Goal: Transaction & Acquisition: Purchase product/service

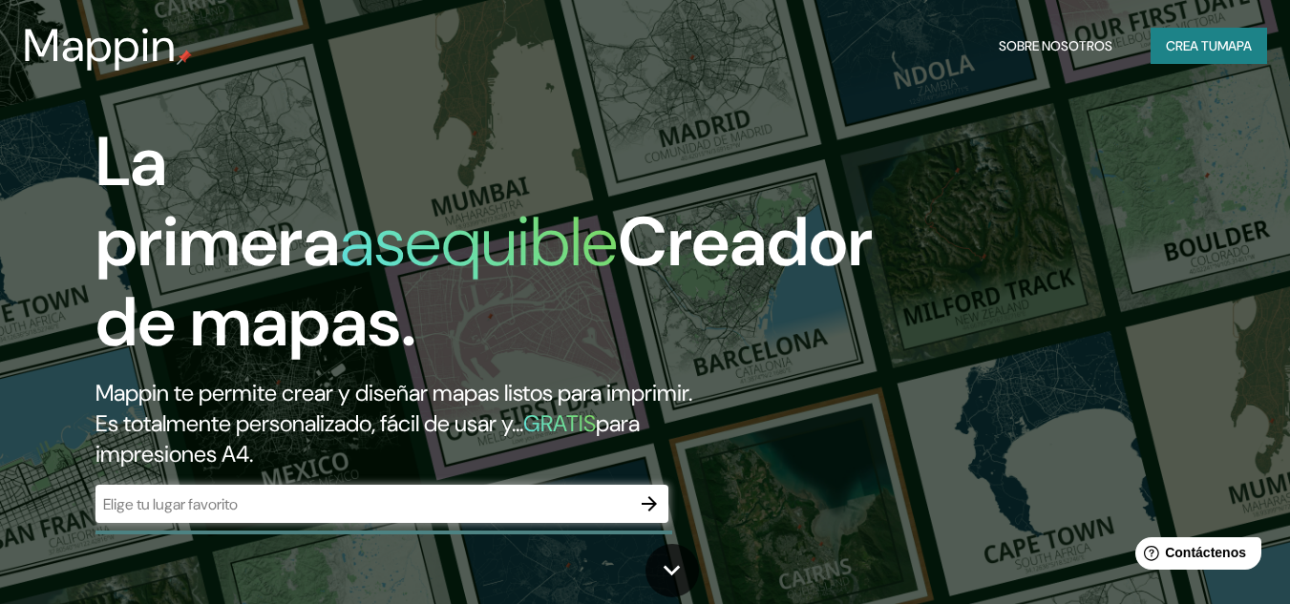
click at [470, 515] on div "​" at bounding box center [381, 504] width 573 height 38
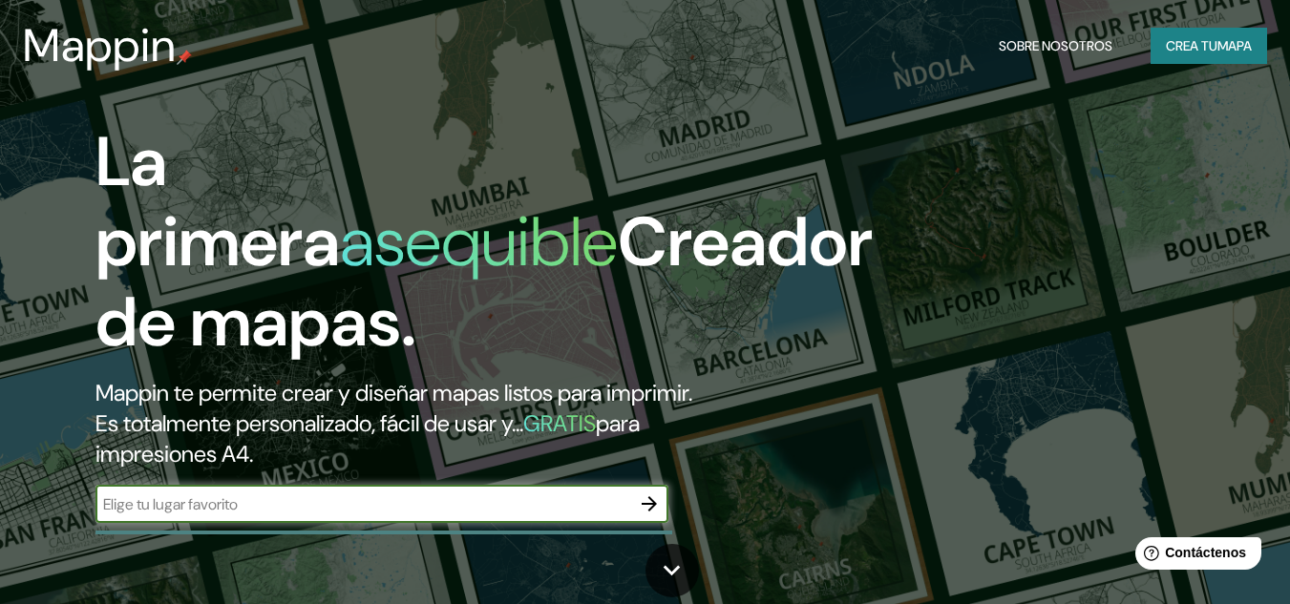
click at [1221, 47] on font "mapa" at bounding box center [1234, 45] width 34 height 17
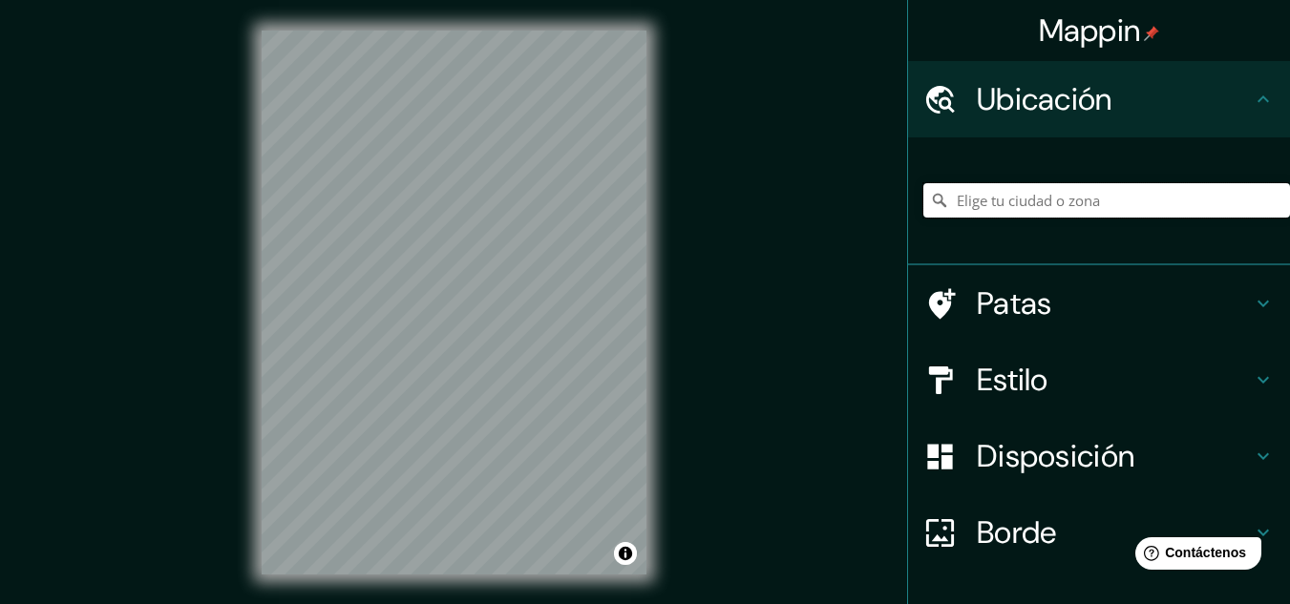
click at [1017, 203] on input "Elige tu ciudad o zona" at bounding box center [1106, 200] width 367 height 34
type input "Huancayo, [GEOGRAPHIC_DATA], [GEOGRAPHIC_DATA] 7910000, [GEOGRAPHIC_DATA]"
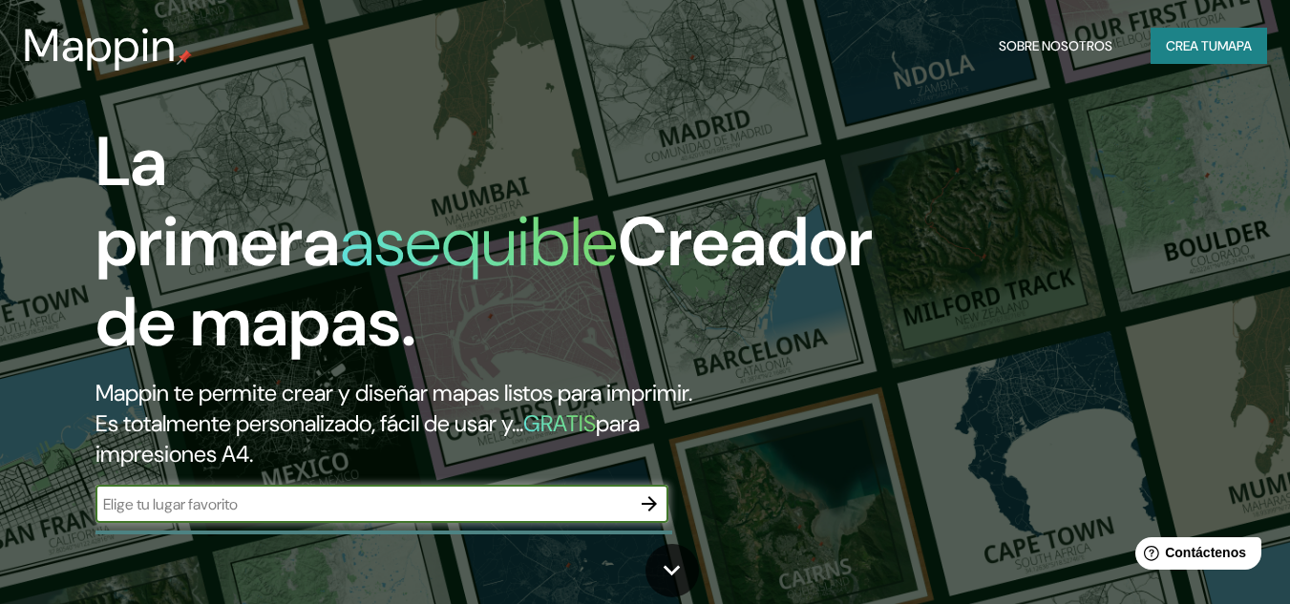
click at [1190, 35] on button "Crea tu mapa" at bounding box center [1208, 46] width 116 height 36
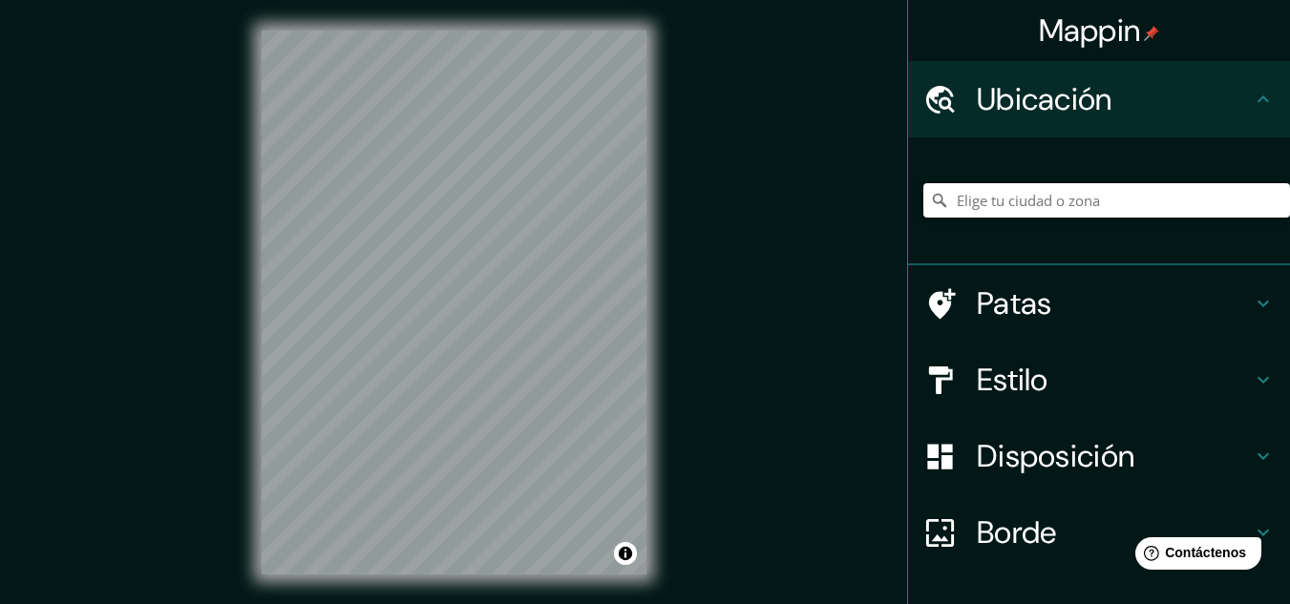
click at [1037, 199] on input "Elige tu ciudad o zona" at bounding box center [1106, 200] width 367 height 34
click at [983, 202] on input "Huancavelica, Departamento de [GEOGRAPHIC_DATA], [GEOGRAPHIC_DATA]" at bounding box center [1106, 200] width 367 height 34
type input "Huancavelica, Departamento de [GEOGRAPHIC_DATA], [GEOGRAPHIC_DATA]"
click at [1267, 199] on icon "Claro" at bounding box center [1274, 200] width 15 height 15
type input "Huancayo, [GEOGRAPHIC_DATA], [GEOGRAPHIC_DATA], [GEOGRAPHIC_DATA]"
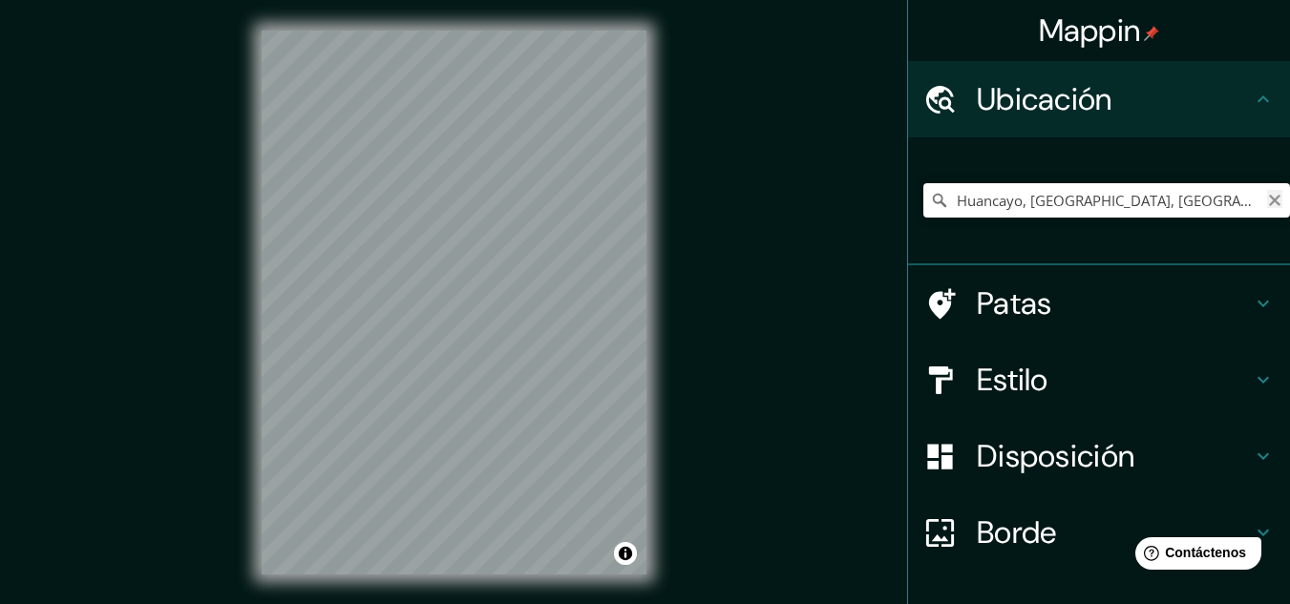
click at [1269, 196] on icon "Claro" at bounding box center [1274, 200] width 11 height 11
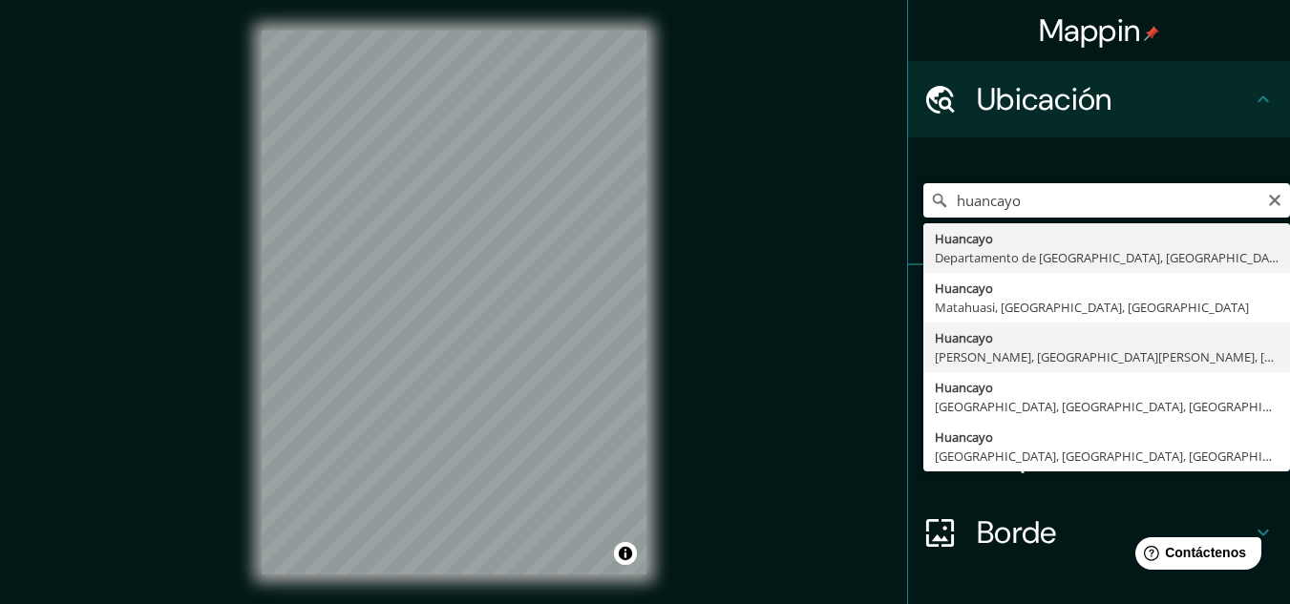
type input "Huancayo, [GEOGRAPHIC_DATA], [GEOGRAPHIC_DATA]"
